Goal: Information Seeking & Learning: Check status

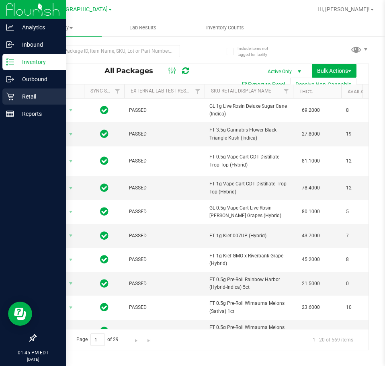
click at [14, 99] on p "Retail" at bounding box center [38, 97] width 48 height 10
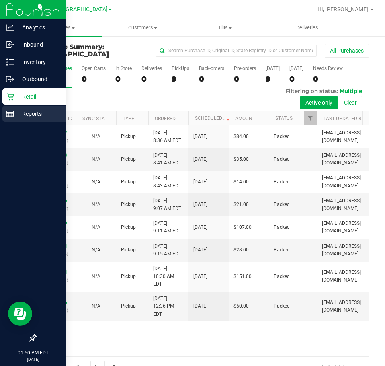
drag, startPoint x: 18, startPoint y: 123, endPoint x: 21, endPoint y: 117, distance: 6.5
click at [18, 123] on div at bounding box center [33, 226] width 66 height 207
click at [21, 117] on p "Reports" at bounding box center [38, 114] width 48 height 10
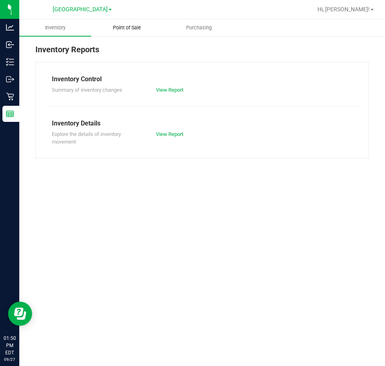
click at [128, 30] on span "Point of Sale" at bounding box center [127, 27] width 50 height 7
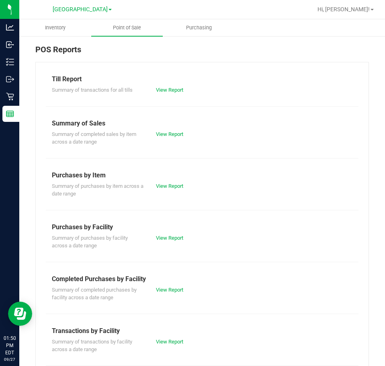
click at [168, 293] on div "View Report" at bounding box center [176, 290] width 52 height 8
click at [170, 289] on link "View Report" at bounding box center [169, 289] width 27 height 6
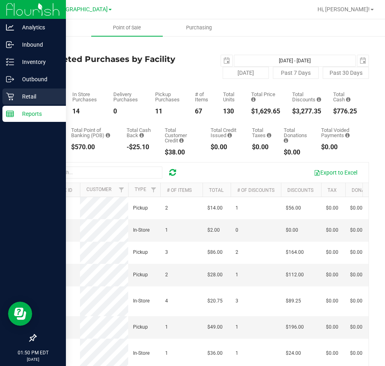
click at [4, 93] on div "Retail" at bounding box center [33, 96] width 63 height 16
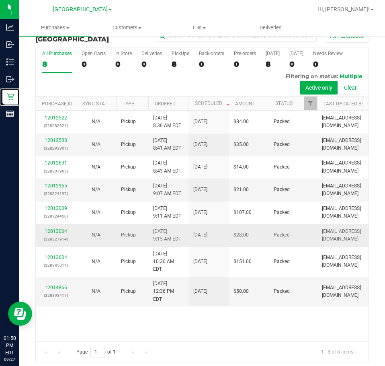
scroll to position [19, 0]
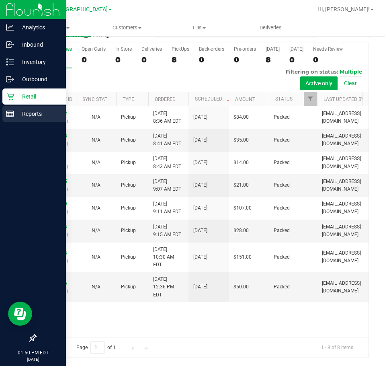
click at [18, 120] on div "Reports" at bounding box center [33, 114] width 63 height 16
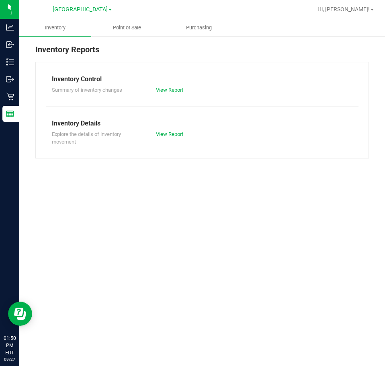
click at [152, 39] on div "Inventory Reports Inventory Control Summary of inventory changes View Report In…" at bounding box center [202, 100] width 366 height 131
click at [126, 28] on span "Point of Sale" at bounding box center [127, 27] width 50 height 7
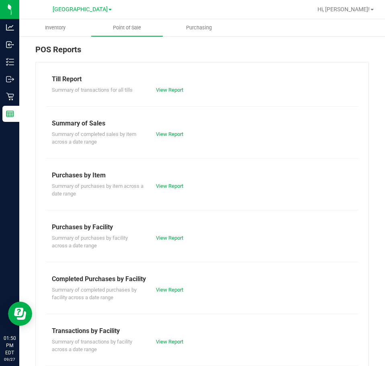
click at [163, 284] on div "Summary of completed purchases by facility across a date range View Report" at bounding box center [202, 293] width 313 height 18
click at [163, 288] on link "View Report" at bounding box center [169, 289] width 27 height 6
